Goal: Task Accomplishment & Management: Complete application form

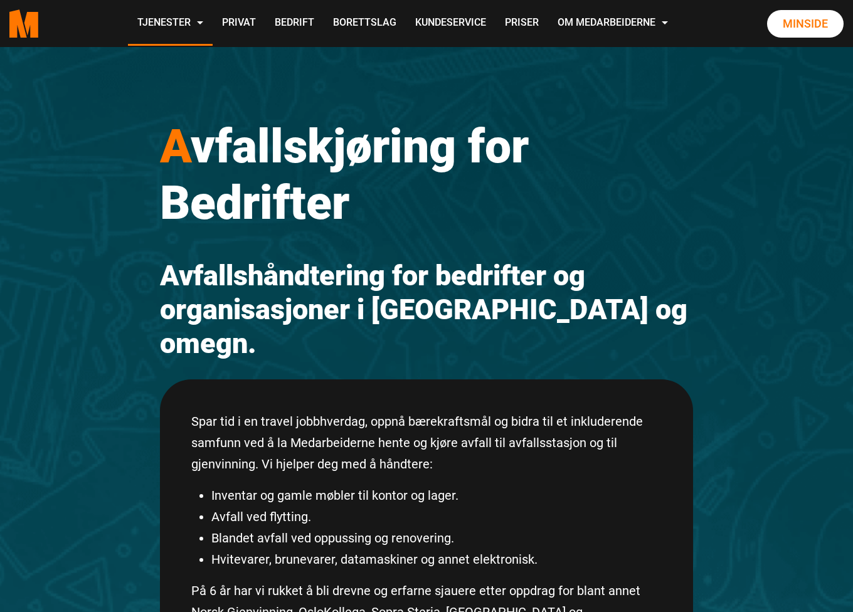
click at [569, 411] on p "Spar tid i en travel jobbhverdag, oppnå bærekraftsmål og bidra til et inkludere…" at bounding box center [426, 443] width 470 height 64
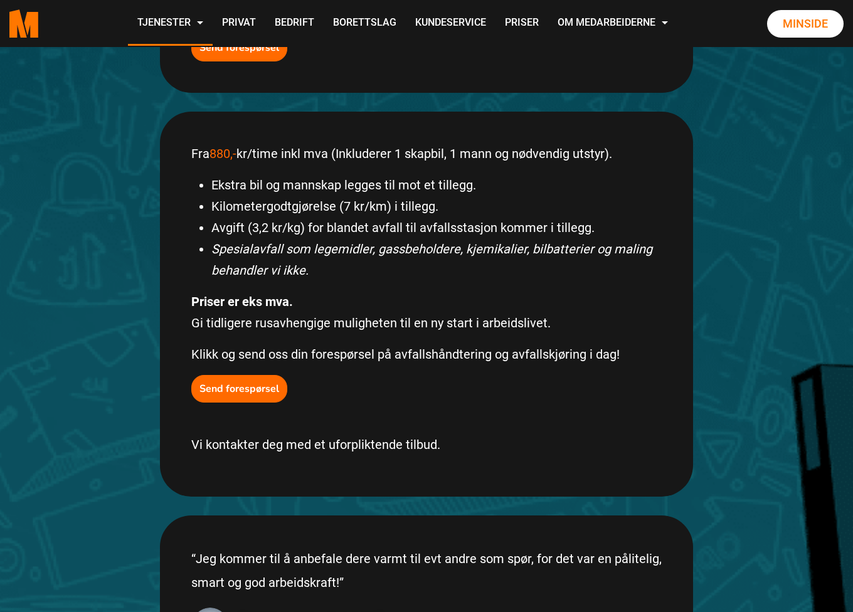
scroll to position [627, 0]
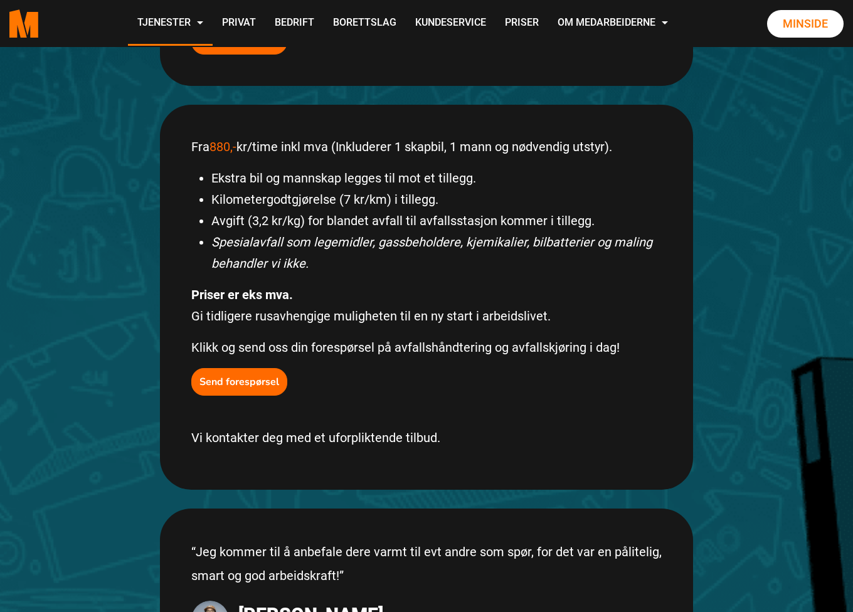
click at [519, 366] on div "Fra 880,- kr/time inkl mva (Inkluderer 1 skapbil, 1 mann og nødvendig utstyr). …" at bounding box center [426, 297] width 533 height 385
click at [470, 337] on p "Klikk og send oss din forespørsel på avfallshåndtering og avfallskjøring i dag!" at bounding box center [426, 347] width 470 height 21
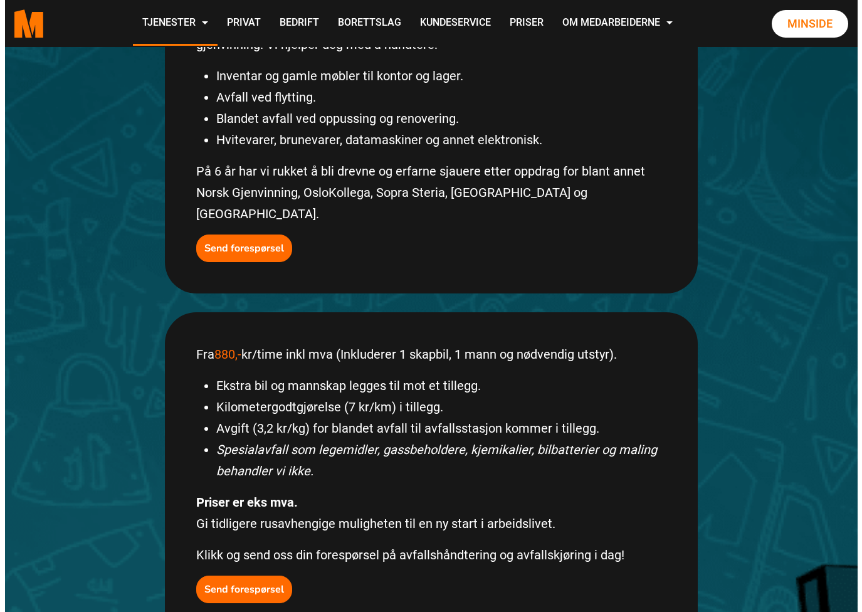
scroll to position [522, 0]
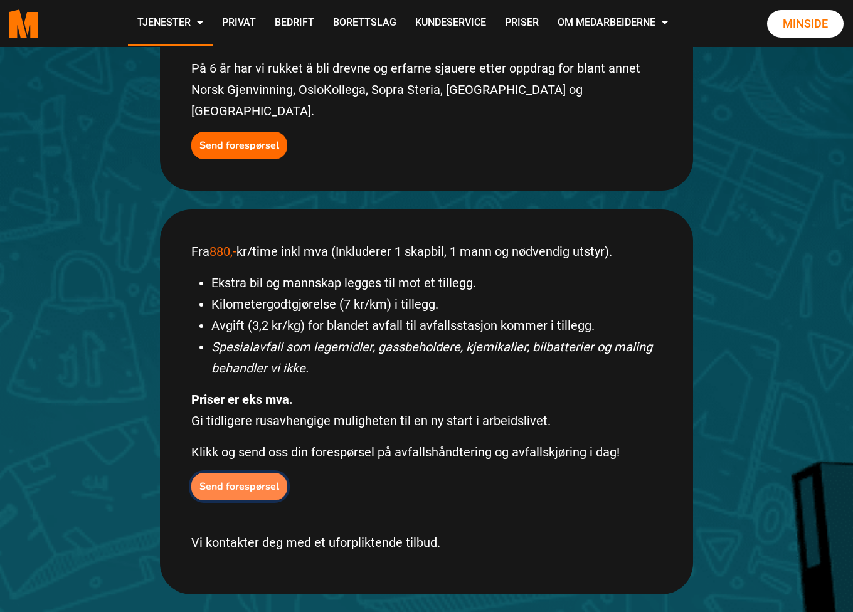
click at [223, 480] on b "Send forespørsel" at bounding box center [239, 487] width 80 height 14
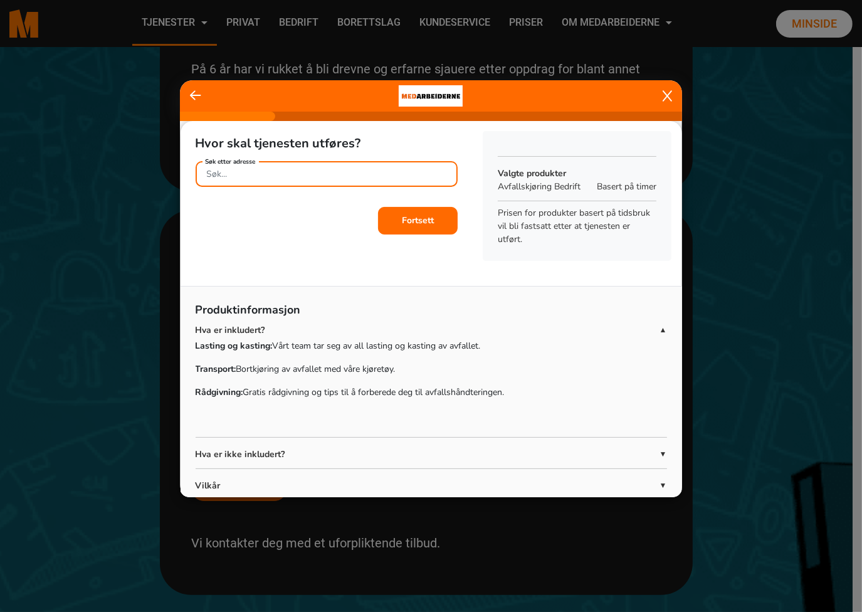
click at [309, 167] on input "Søk etter adresse" at bounding box center [327, 174] width 263 height 26
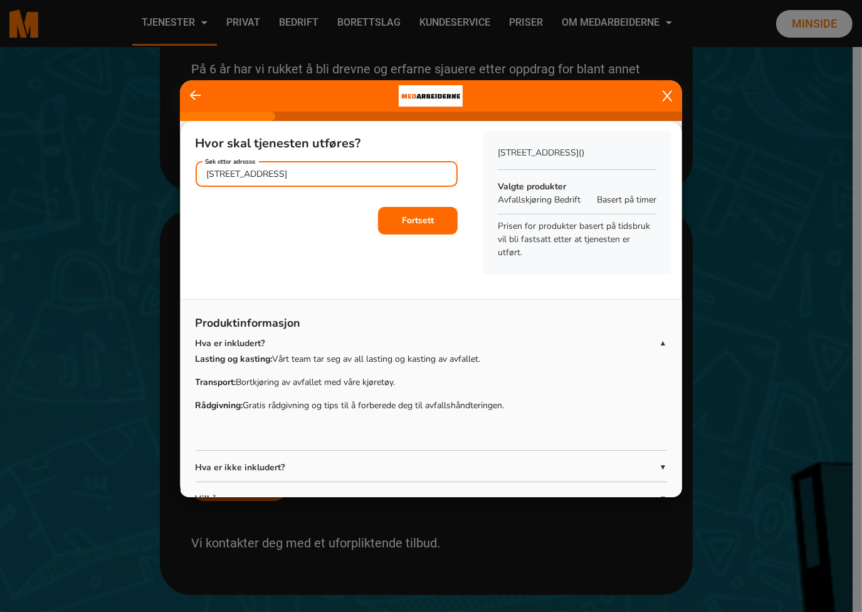
type input "Universitetsgata 18, 0164 Oslo"
click at [427, 226] on button "Fortsett" at bounding box center [418, 221] width 80 height 28
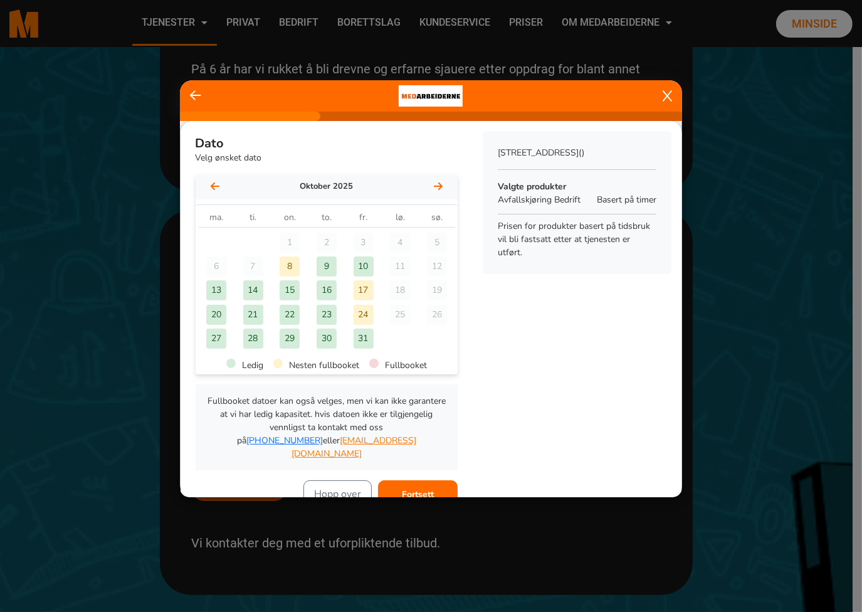
click at [324, 268] on div "9" at bounding box center [327, 266] width 20 height 20
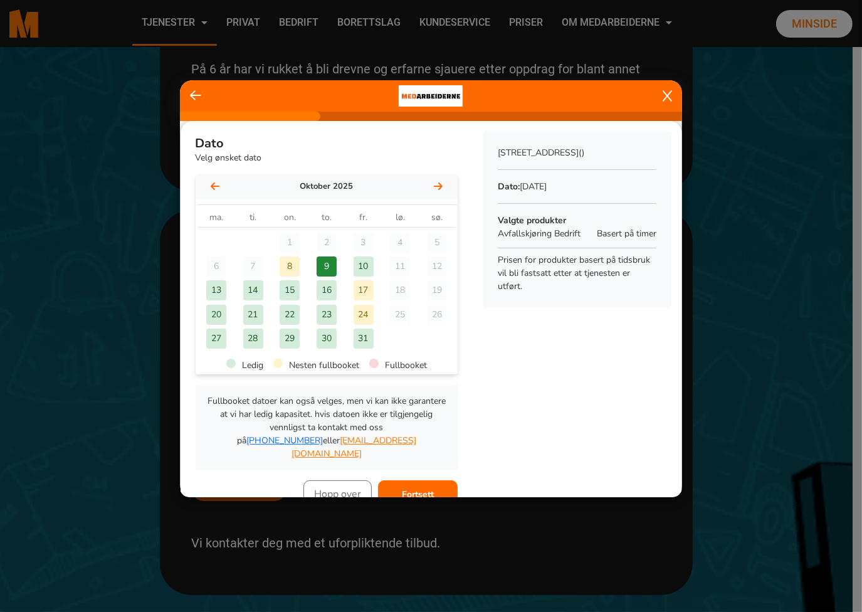
click at [424, 489] on b "Fortsett" at bounding box center [418, 495] width 32 height 12
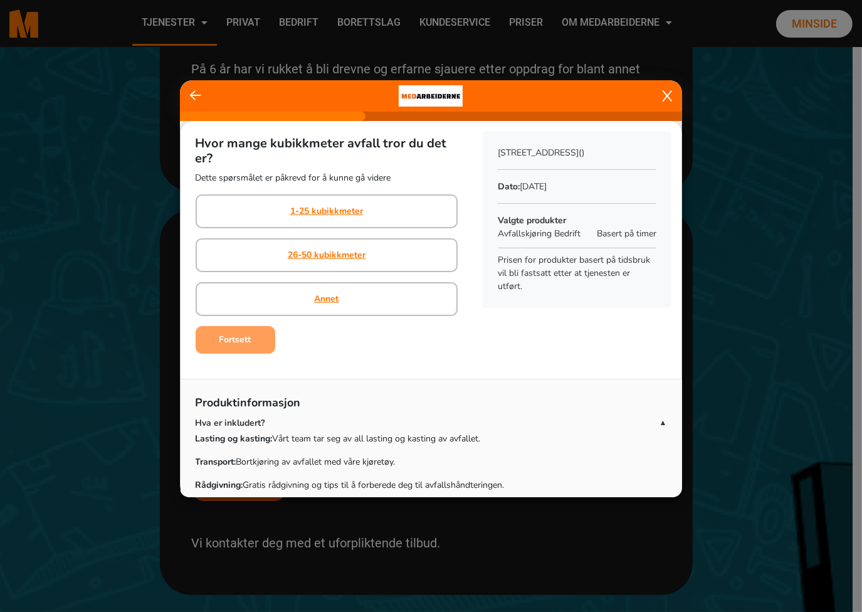
click at [366, 360] on div "Hvor mange kubikkmeter avfall tror du det er? Dette spørsmålet er påkrevd for å…" at bounding box center [327, 242] width 293 height 243
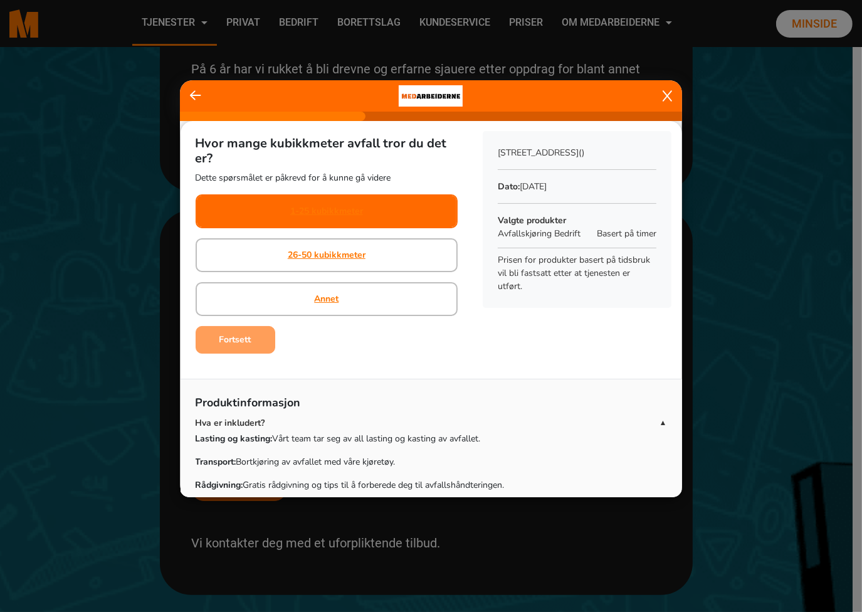
click at [365, 212] on div "1-25 kubikkmeter" at bounding box center [327, 211] width 263 height 34
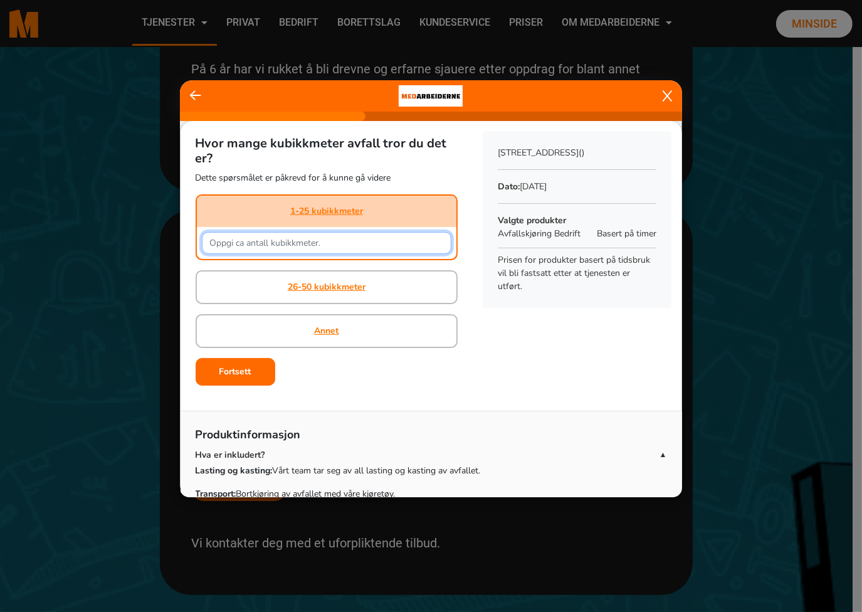
click at [290, 243] on input "text" at bounding box center [327, 243] width 250 height 22
click at [572, 338] on div "Hvor mange kubikkmeter avfall tror du det er? Dette spørsmålet er påkrevd for å…" at bounding box center [432, 258] width 502 height 275
click at [342, 237] on input "text" at bounding box center [327, 243] width 250 height 22
type input "5"
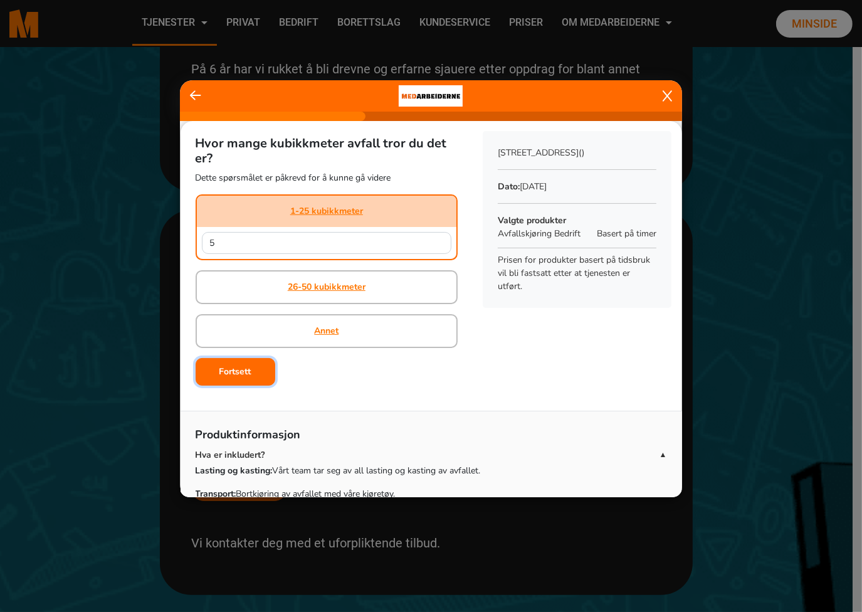
click at [246, 366] on b "Fortsett" at bounding box center [235, 372] width 32 height 12
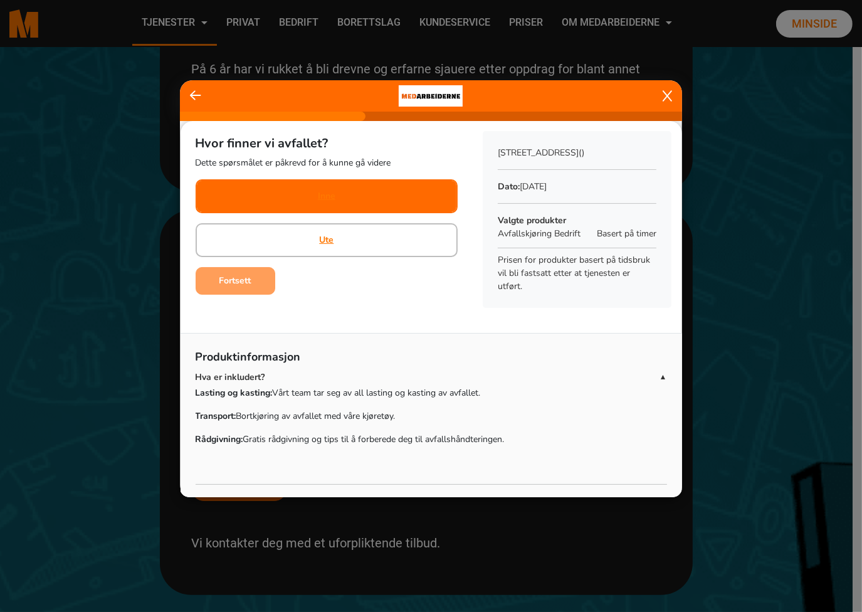
click at [336, 199] on div "Inne" at bounding box center [327, 196] width 263 height 34
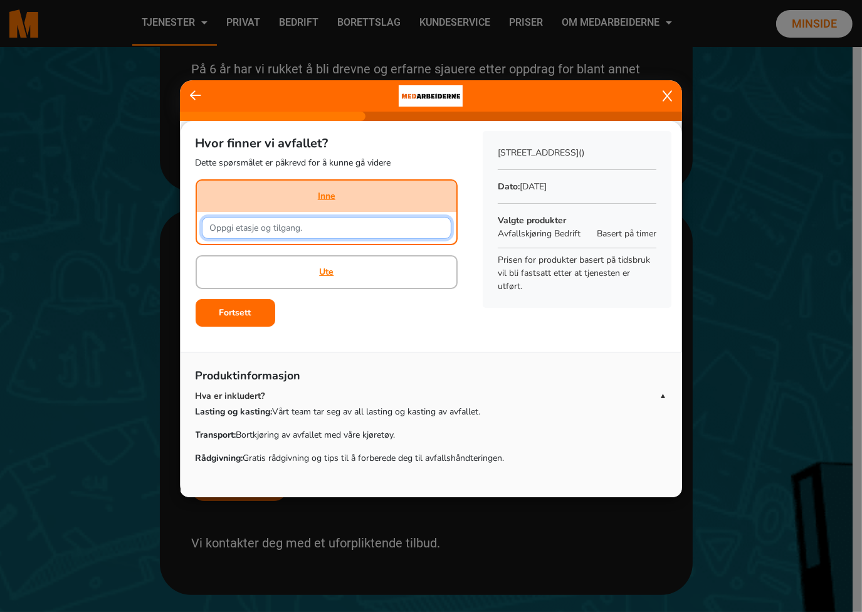
click at [277, 229] on input "text" at bounding box center [327, 228] width 250 height 22
type input "2"
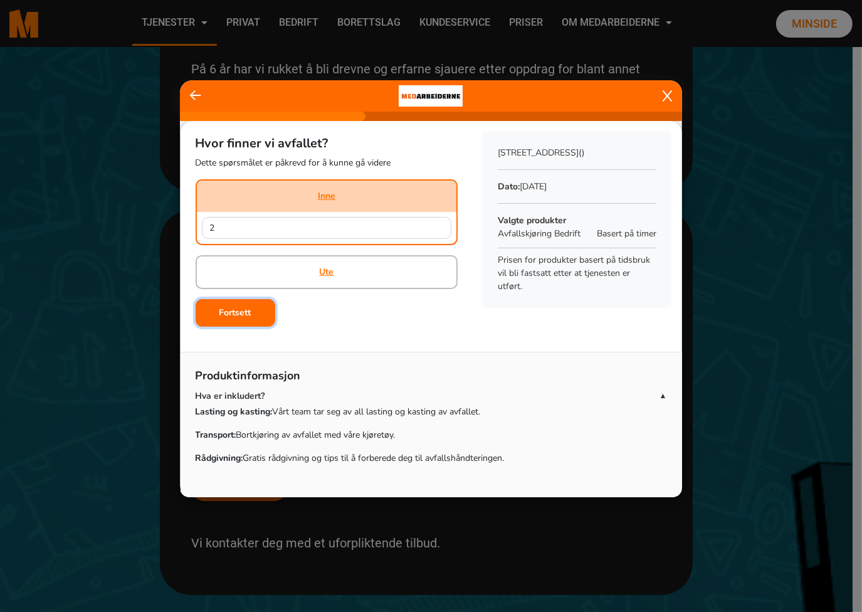
click at [224, 312] on b "Fortsett" at bounding box center [235, 313] width 32 height 12
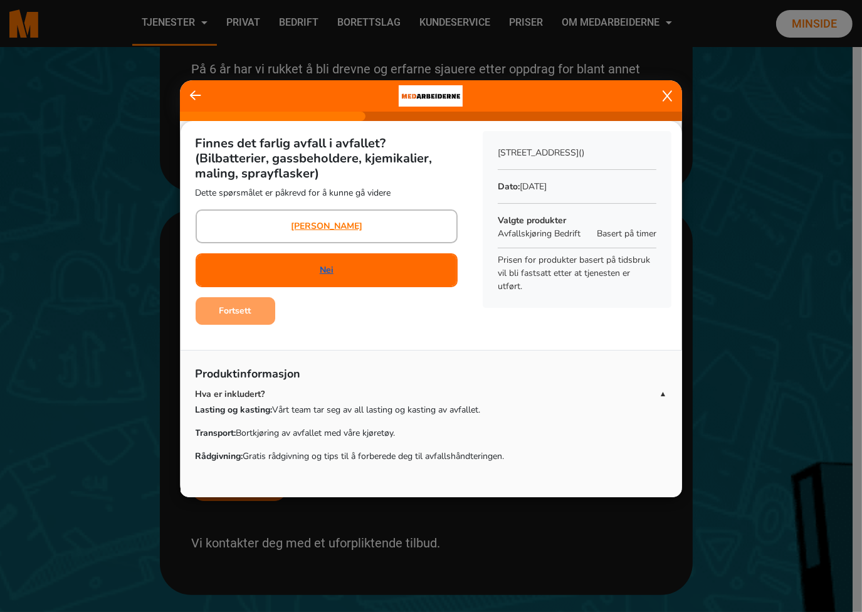
click at [327, 265] on link "Nei" at bounding box center [327, 269] width 14 height 13
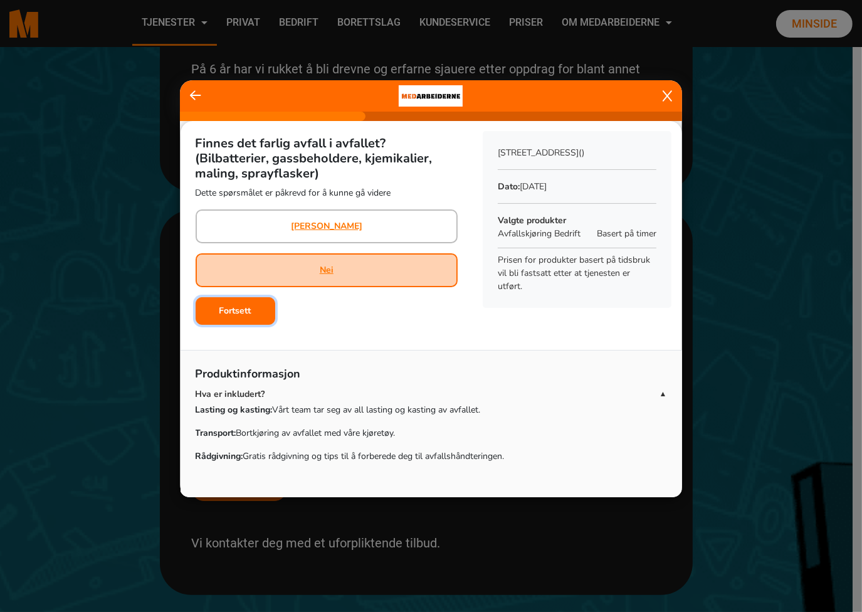
click at [223, 310] on b "Fortsett" at bounding box center [235, 311] width 32 height 12
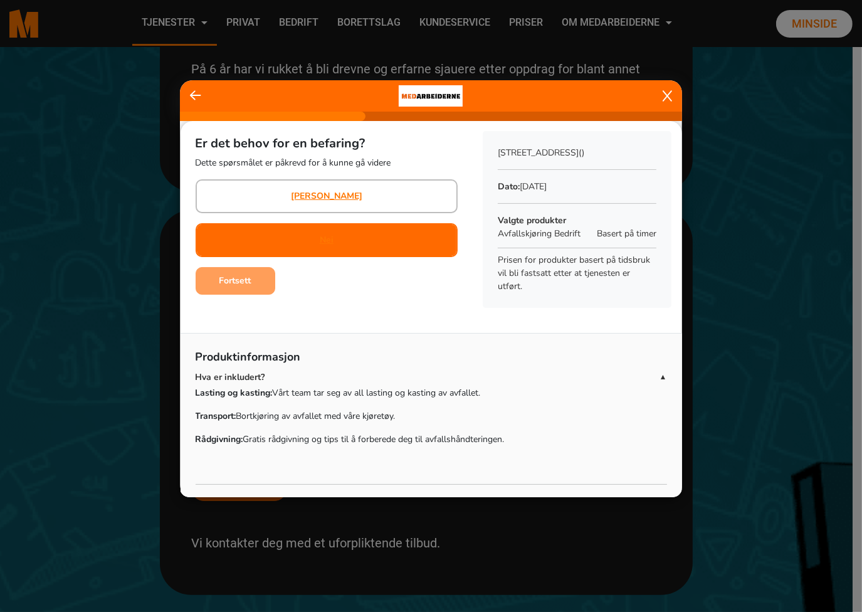
click at [314, 238] on div "Nei" at bounding box center [327, 240] width 263 height 34
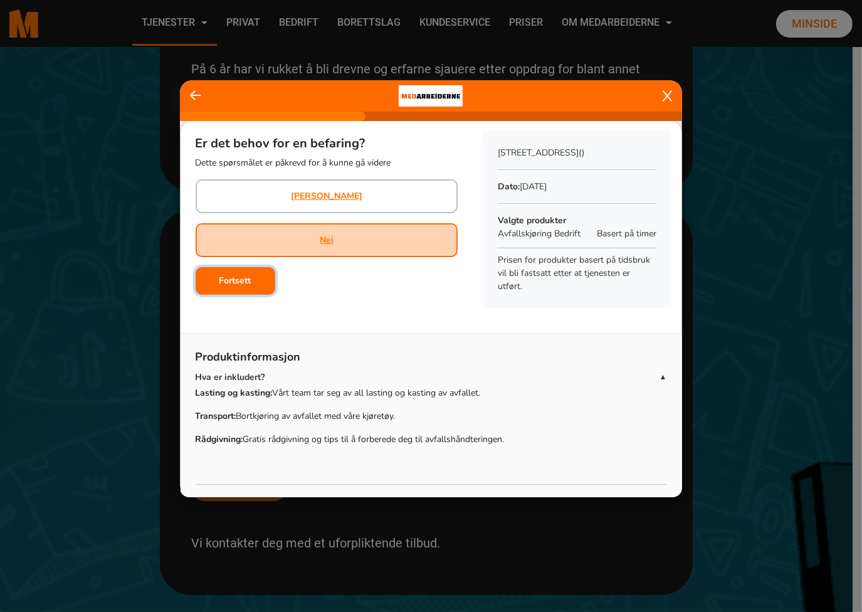
click at [253, 284] on button "Fortsett" at bounding box center [236, 281] width 80 height 28
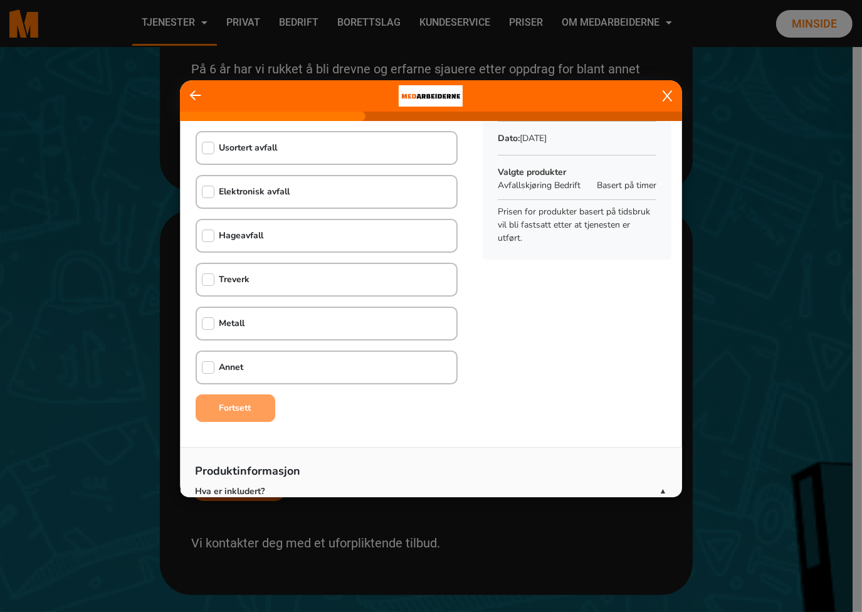
scroll to position [0, 0]
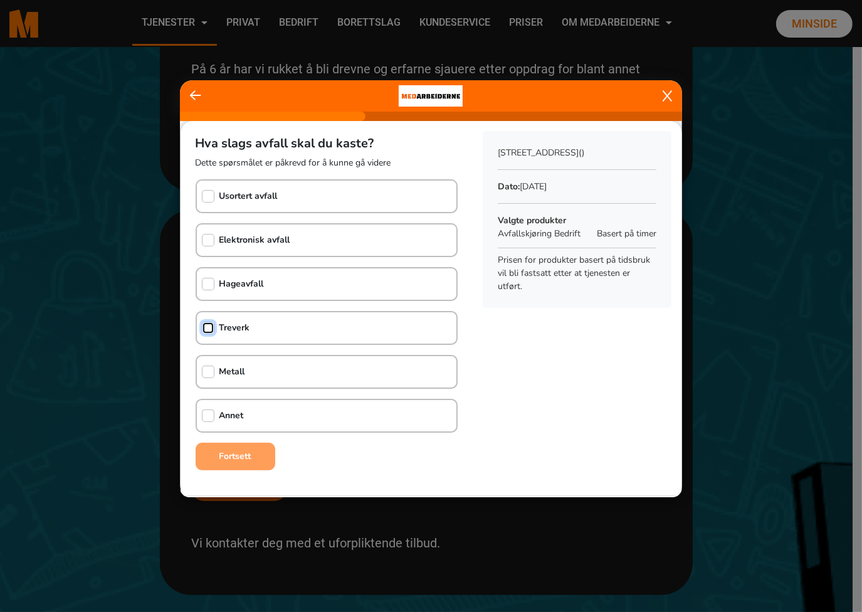
click at [209, 325] on input "checkbox" at bounding box center [208, 328] width 13 height 13
checkbox input "true"
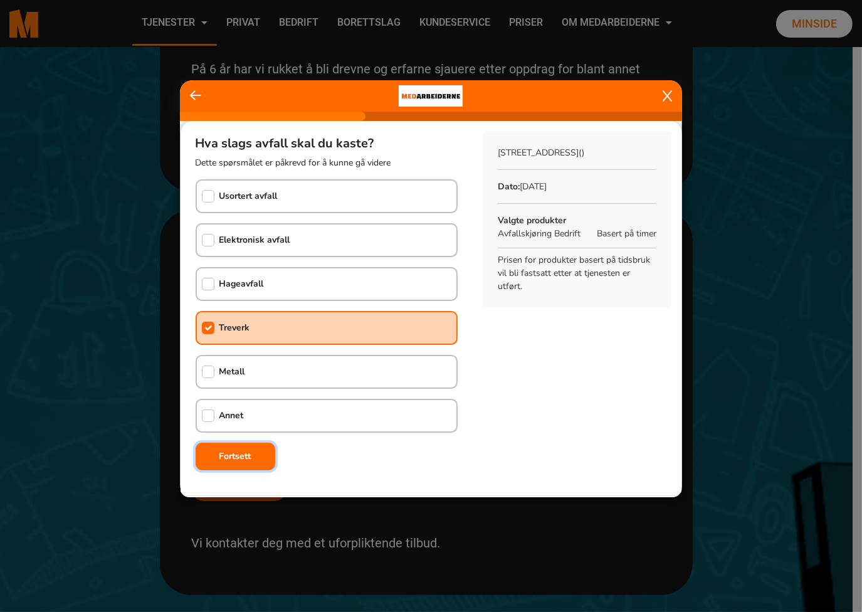
click at [240, 450] on b "Fortsett" at bounding box center [235, 456] width 32 height 12
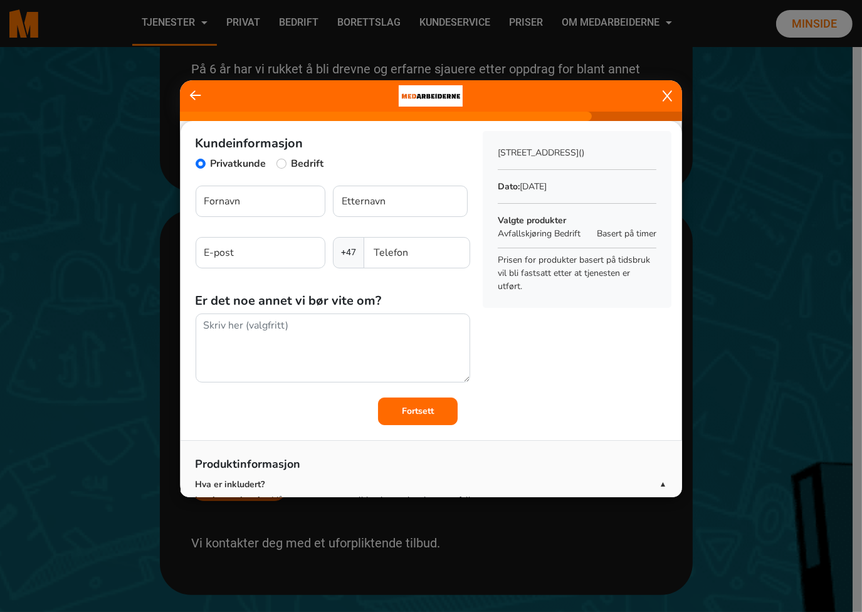
click at [293, 160] on label "Bedrift" at bounding box center [308, 163] width 33 height 15
click at [287, 160] on input "Bedrift" at bounding box center [282, 164] width 10 height 10
radio input "true"
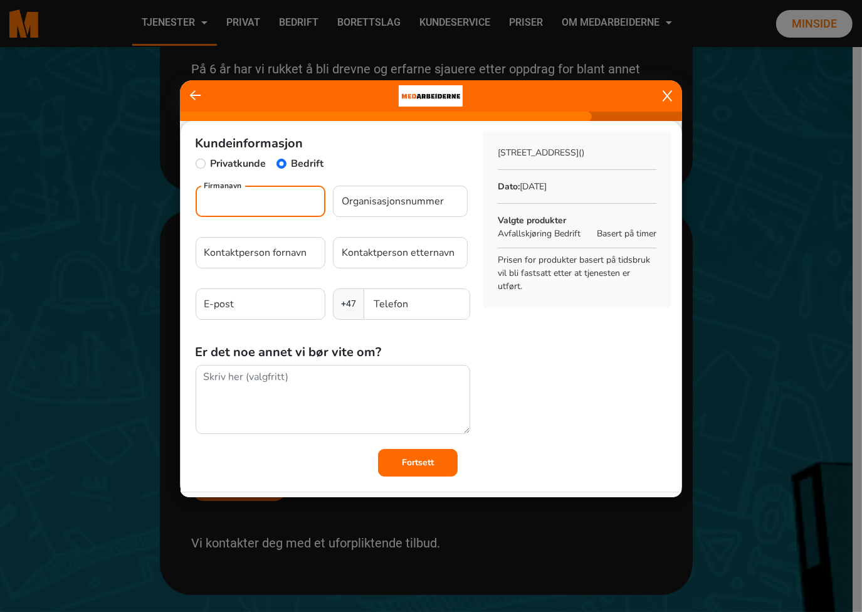
click at [263, 198] on input "Firmanavn" at bounding box center [261, 201] width 130 height 31
type input "Musikkfondene"
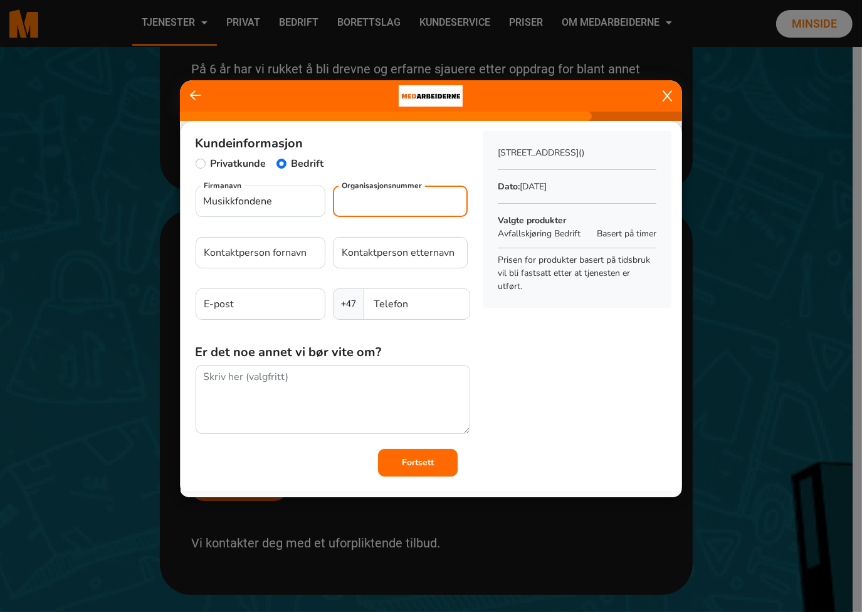
paste input "994944657"
type input "994944657"
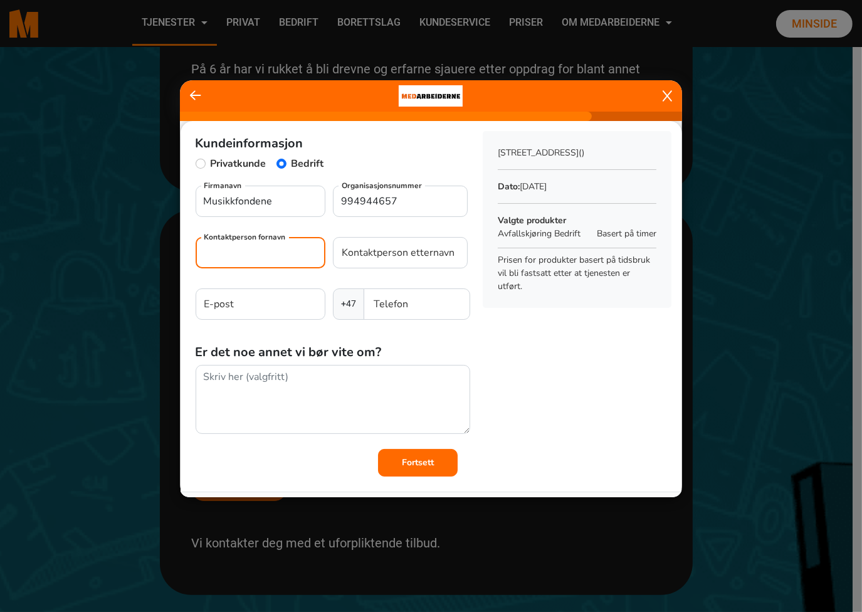
click at [275, 250] on input "Kontaktperson fornavn" at bounding box center [261, 252] width 130 height 31
type input "Hilde"
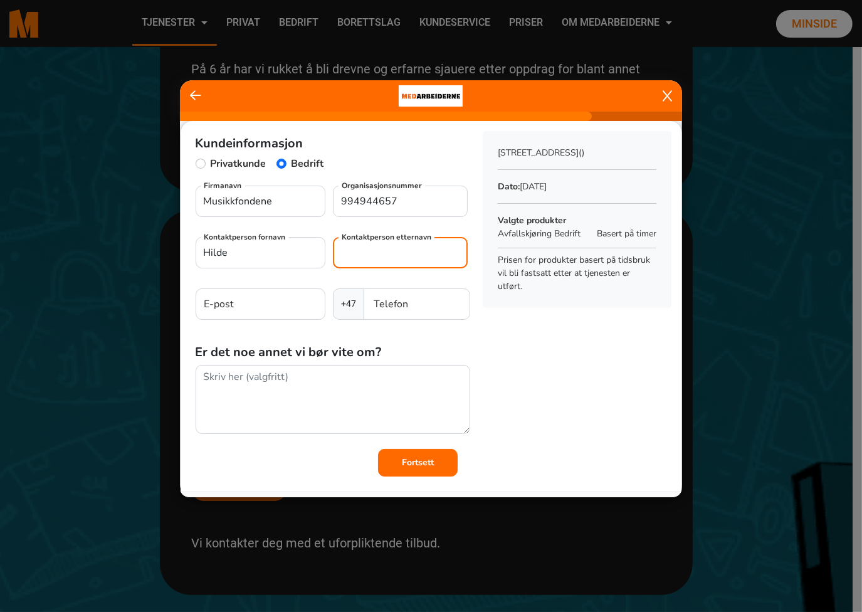
type input "Ringstad"
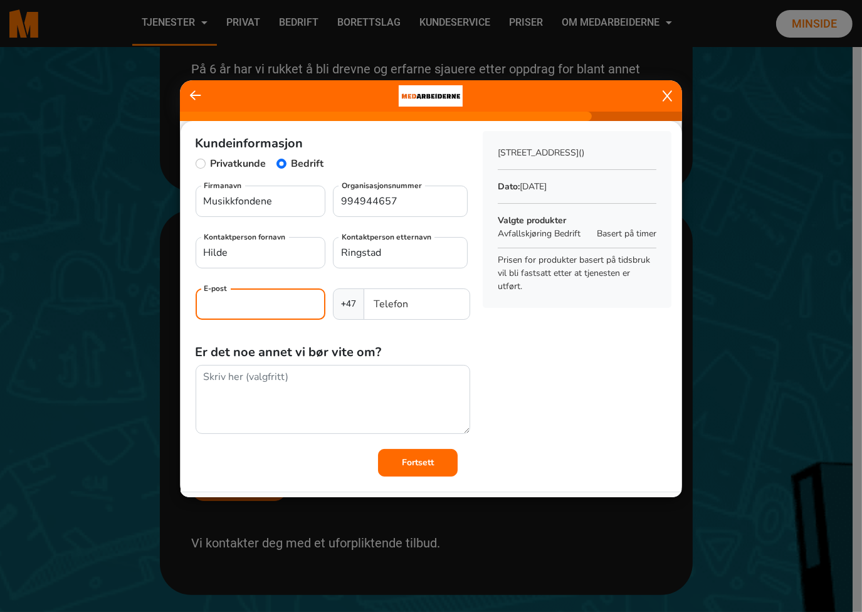
type input "hilde.ringstad@gmail.com"
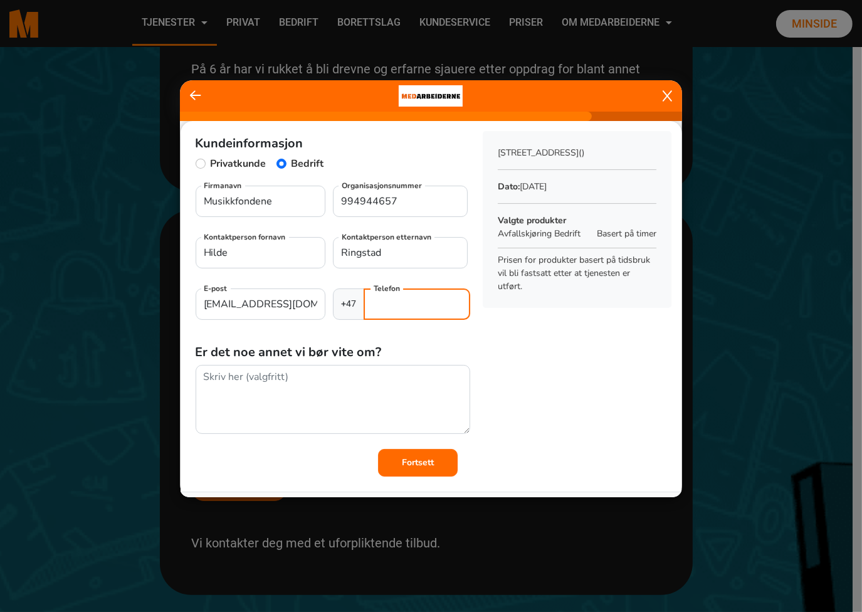
type input "99000768"
click at [517, 347] on div "Kundeinformasjon Privatkunde Bedrift Musikkfondene Firmanavn 994944657 Organisa…" at bounding box center [432, 299] width 502 height 356
click at [248, 302] on input "hilde.ringstad@gmail.com" at bounding box center [261, 303] width 130 height 31
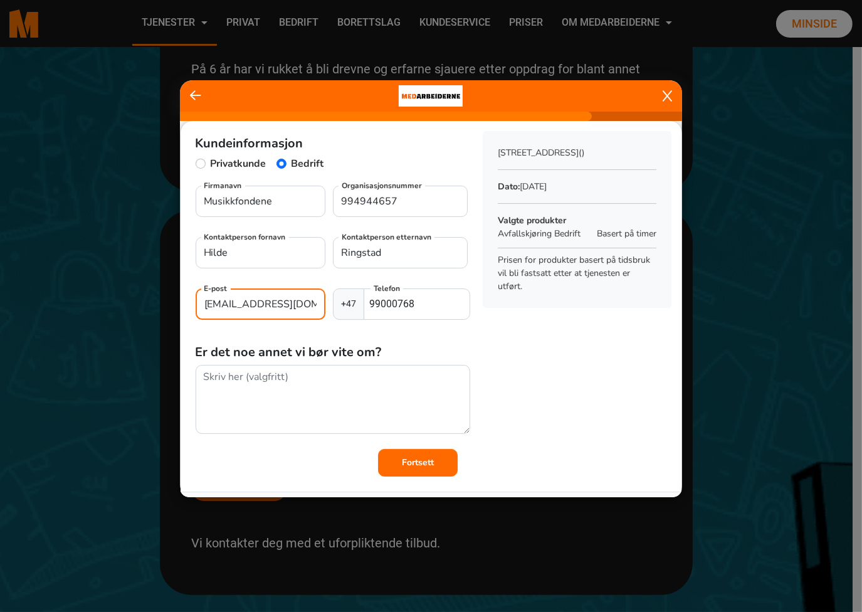
click at [248, 302] on input "hilde.ringstad@gmail.com" at bounding box center [261, 303] width 130 height 31
type input "hilde@musikkfondene.no"
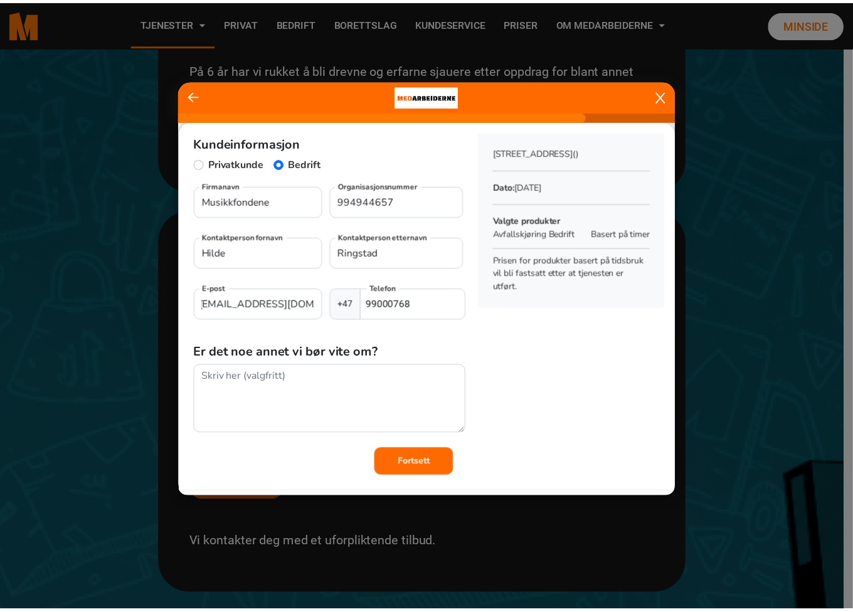
scroll to position [0, 0]
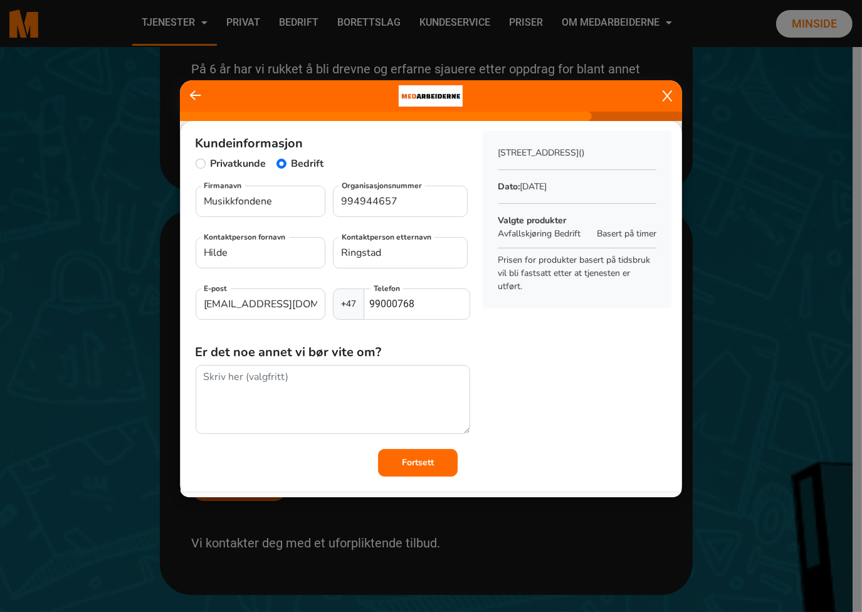
click at [508, 378] on div "Kundeinformasjon Privatkunde Bedrift Musikkfondene Firmanavn 994944657 Organisa…" at bounding box center [432, 299] width 502 height 356
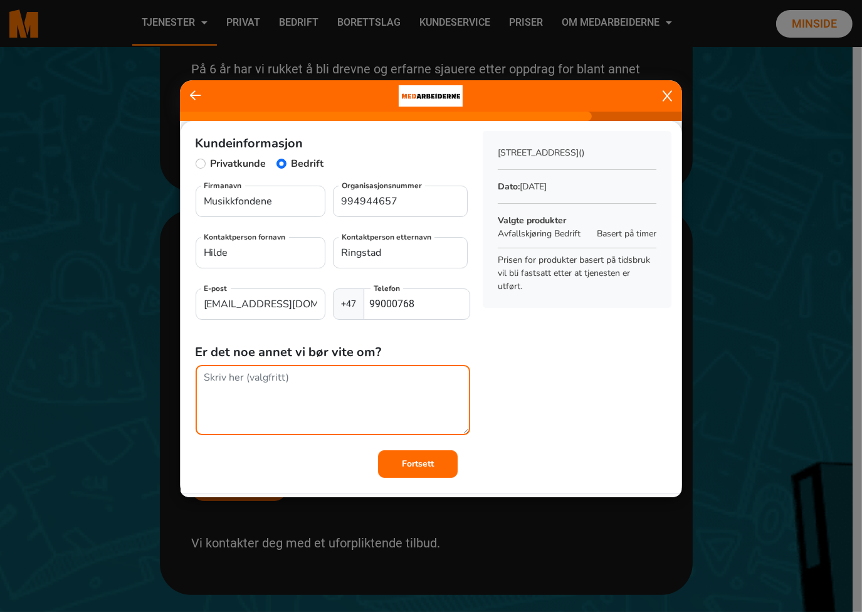
click at [249, 379] on textarea at bounding box center [333, 400] width 275 height 70
click at [369, 378] on textarea "Vi håper dere kan komme mellom 13 og 16 i morgen! 4 kinnarps skap 1 skrivebord …" at bounding box center [333, 400] width 275 height 70
click at [256, 394] on textarea "Vi håper dere kan komme mellom 13:00 og 16:00 i morgen! 4 kinnarps skap 1 skriv…" at bounding box center [333, 400] width 275 height 70
type textarea "Vi håper dere kan komme mellom 13:00 og 16:00 i morgen! 4 kinnarps skap 1 skriv…"
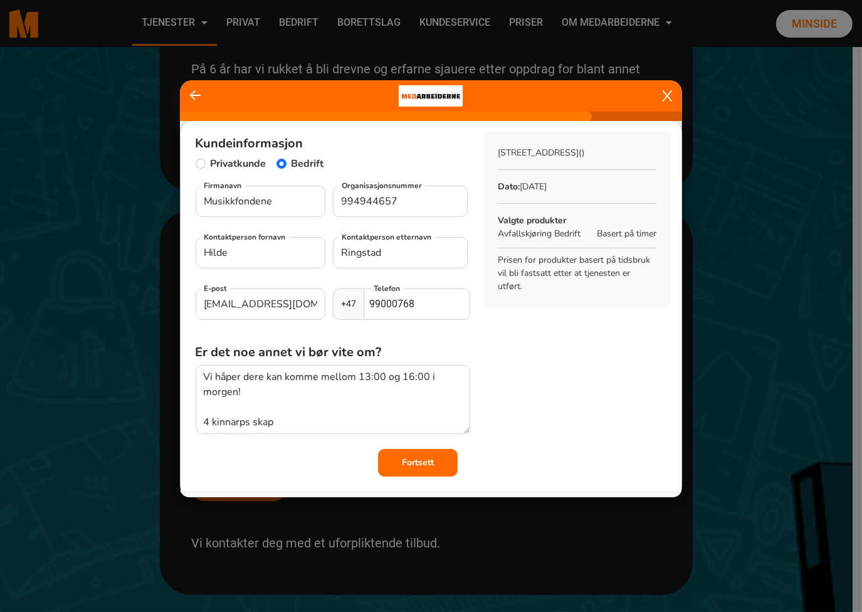
click at [416, 455] on button "Fortsett" at bounding box center [418, 463] width 80 height 28
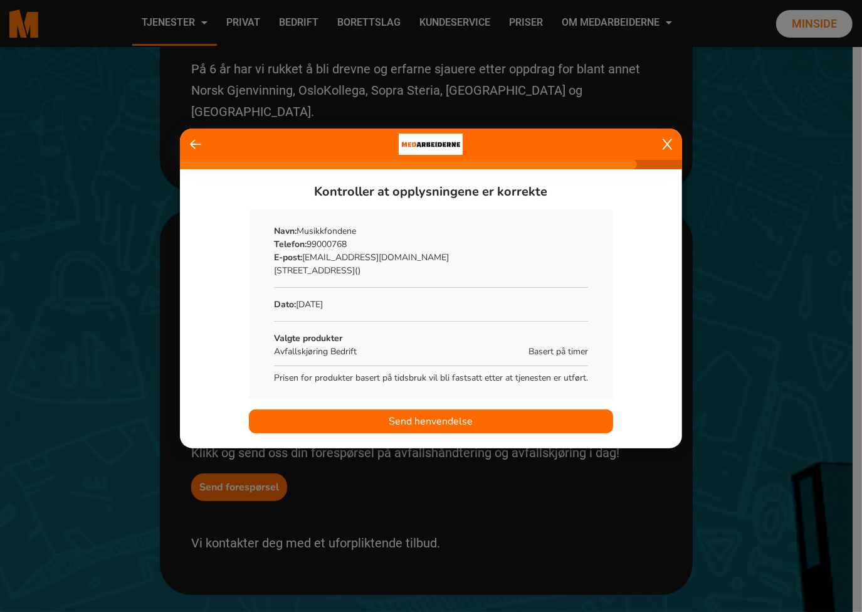
click at [435, 418] on span "Send henvendelse" at bounding box center [431, 421] width 84 height 15
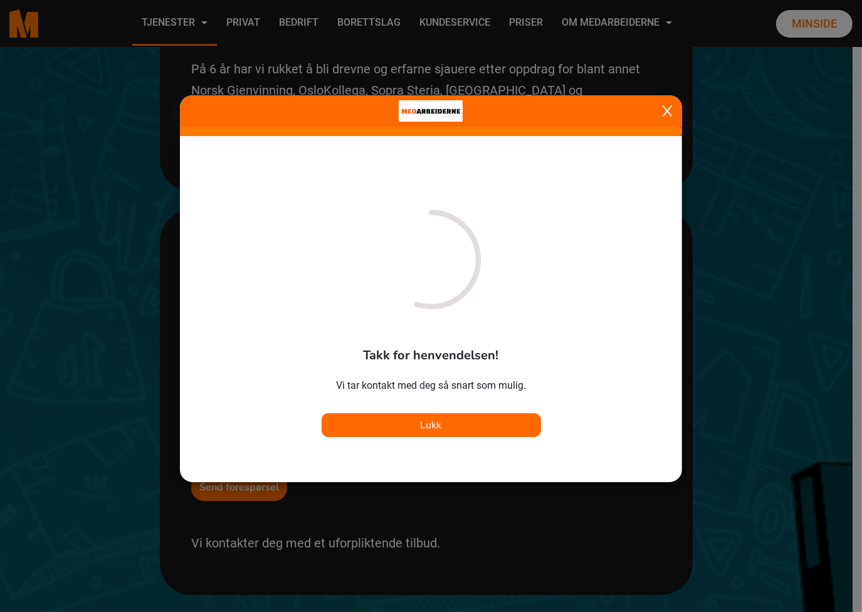
click at [435, 418] on span "Lukk" at bounding box center [431, 425] width 21 height 14
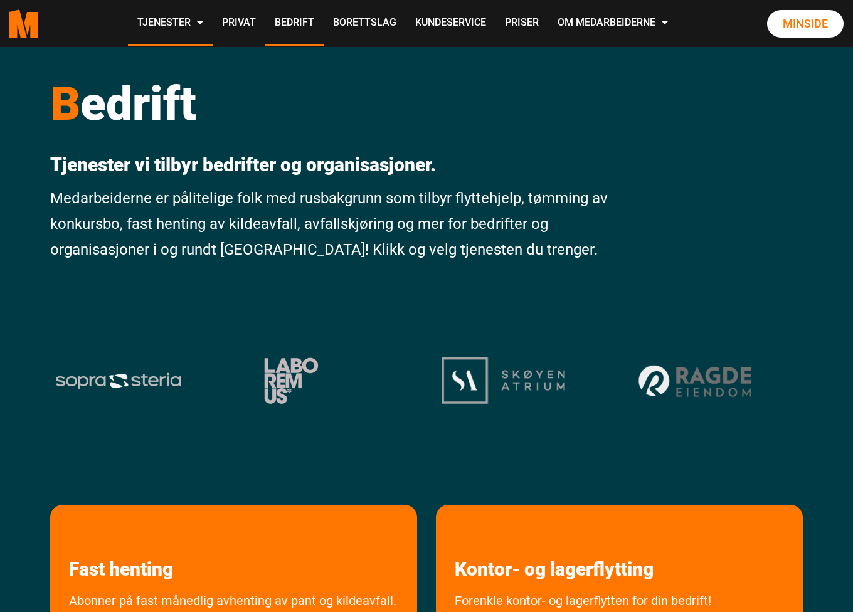
drag, startPoint x: 0, startPoint y: 0, endPoint x: 433, endPoint y: 193, distance: 473.9
click at [433, 193] on p "Medarbeiderne er pålitelige folk med rusbakgrunn som tilbyr flyttehjelp, tømmin…" at bounding box center [330, 224] width 560 height 77
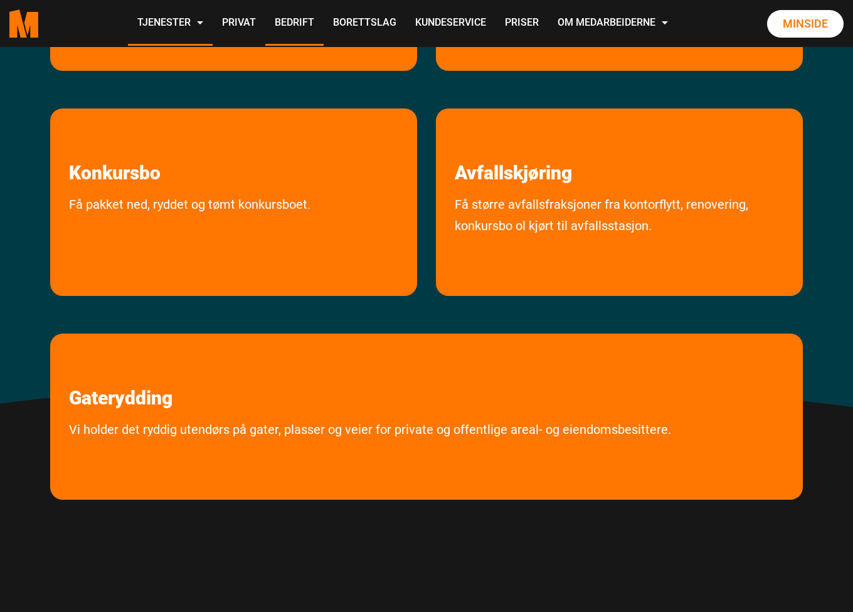
scroll to position [627, 0]
